Goal: Task Accomplishment & Management: Complete application form

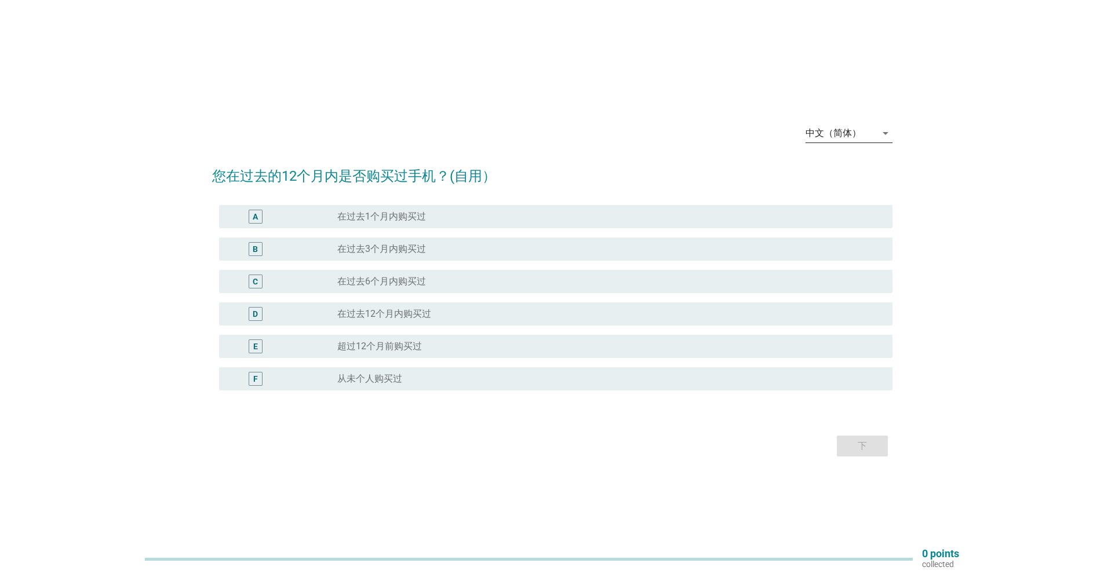
click at [868, 138] on div "中文（简体）" at bounding box center [841, 133] width 71 height 19
click at [847, 151] on div "English" at bounding box center [848, 143] width 68 height 28
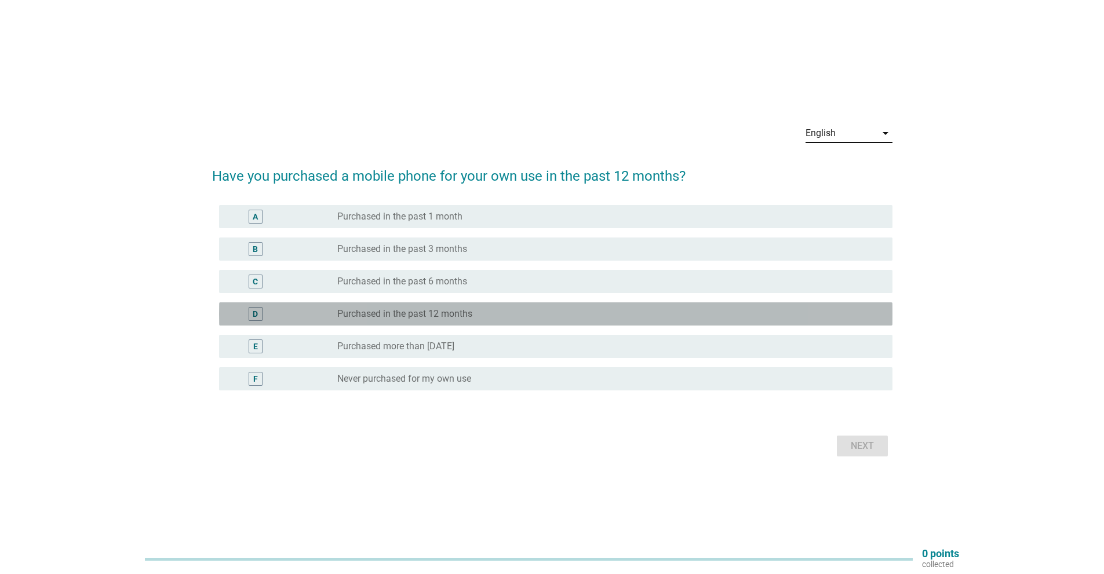
click at [501, 311] on div "radio_button_unchecked Purchased in the past 12 months" at bounding box center [605, 314] width 537 height 12
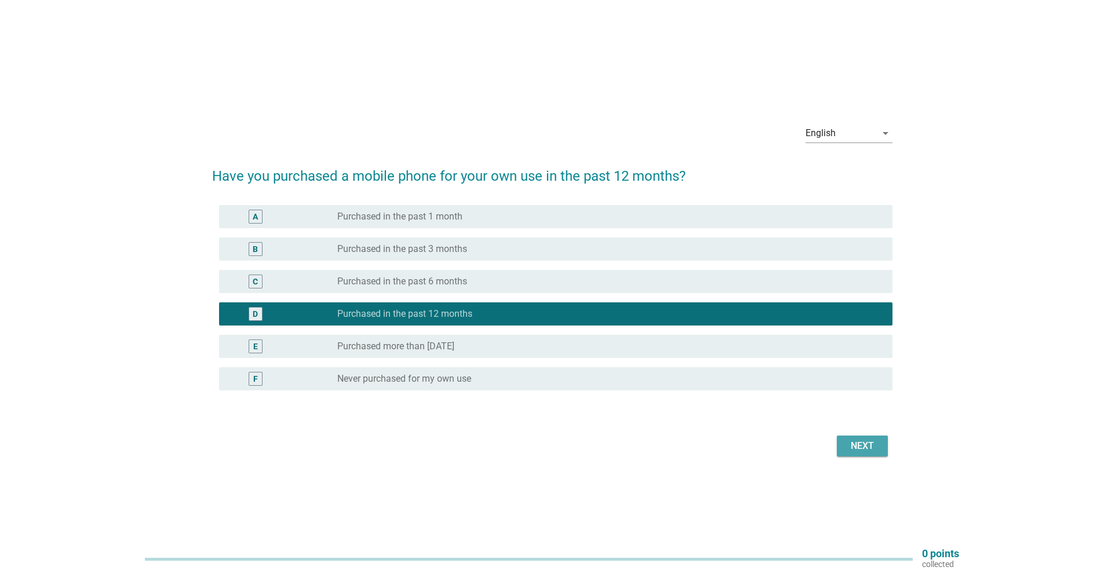
click at [874, 444] on div "Next" at bounding box center [862, 446] width 32 height 14
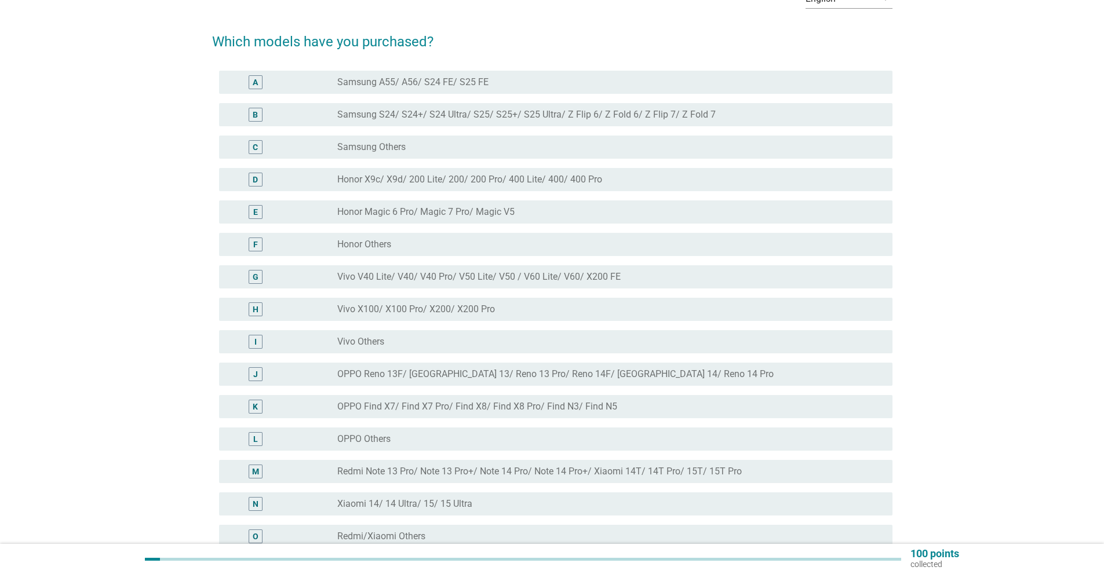
scroll to position [56, 0]
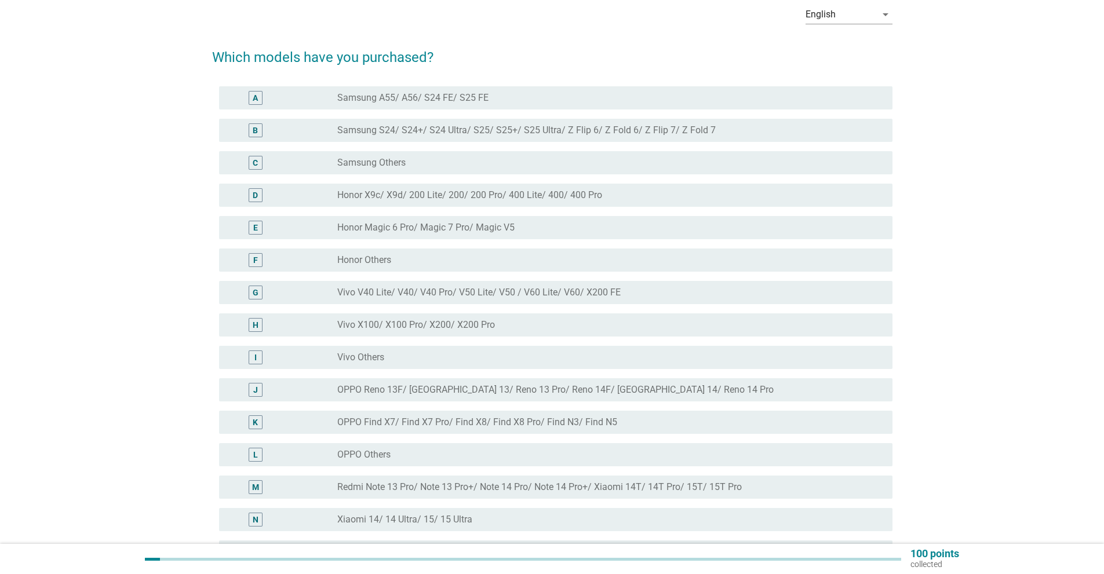
click at [416, 135] on label "Samsung S24/ S24+/ S24 Ultra/ S25/ S25+/ S25 Ultra/ Z Flip 6/ Z Fold 6/ Z Flip …" at bounding box center [526, 131] width 378 height 12
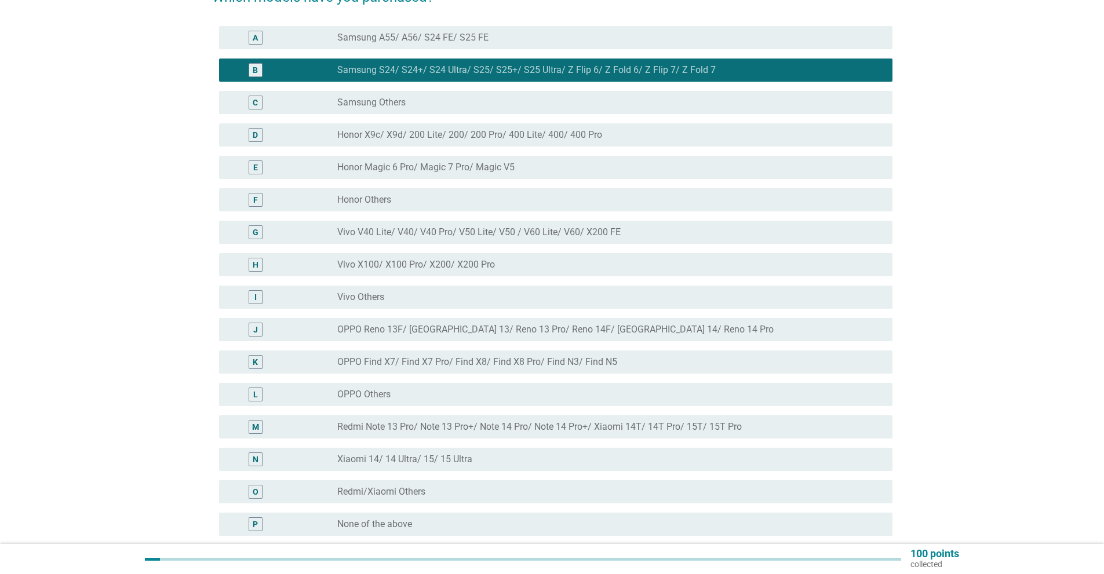
scroll to position [230, 0]
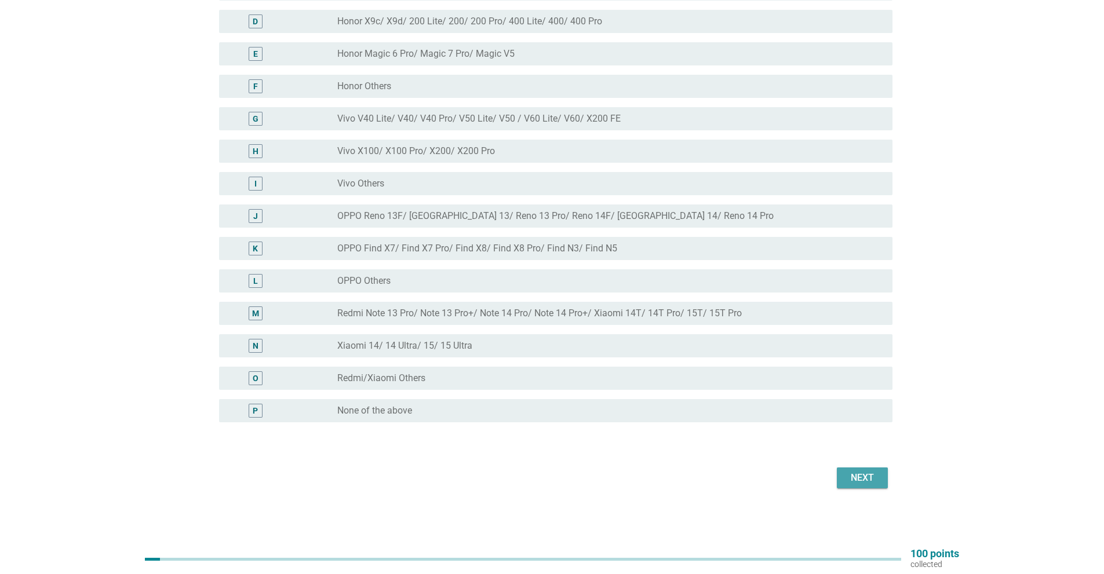
click at [858, 478] on div "Next" at bounding box center [862, 478] width 32 height 14
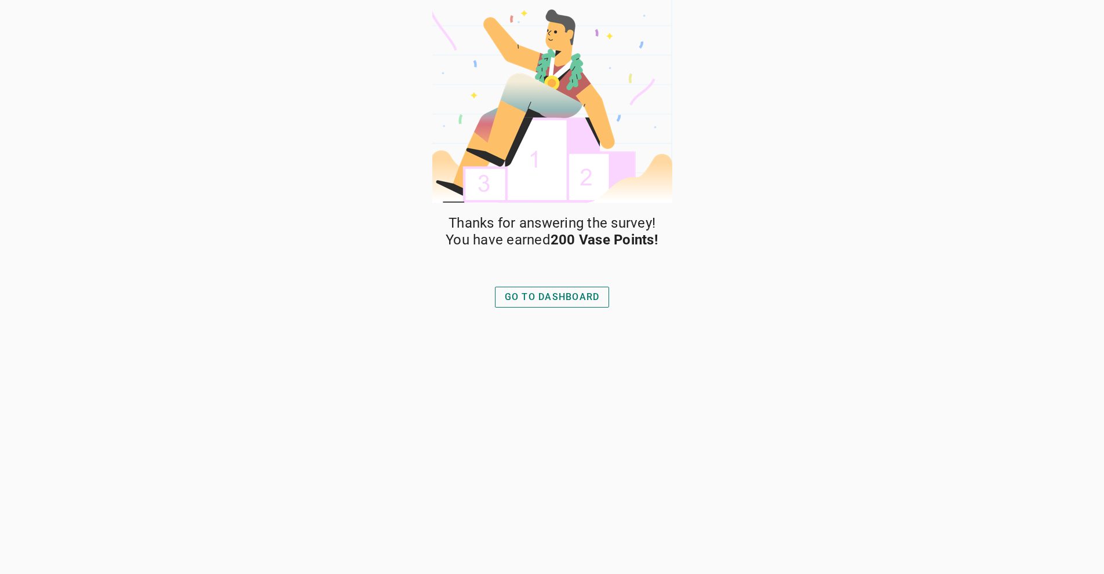
click at [534, 290] on div "GO TO DASHBOARD" at bounding box center [552, 297] width 95 height 14
